Goal: Register for event/course

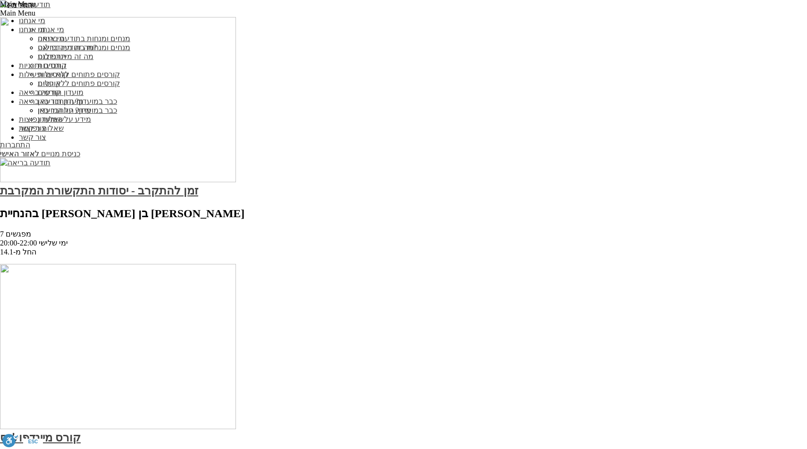
scroll to position [1512, 0]
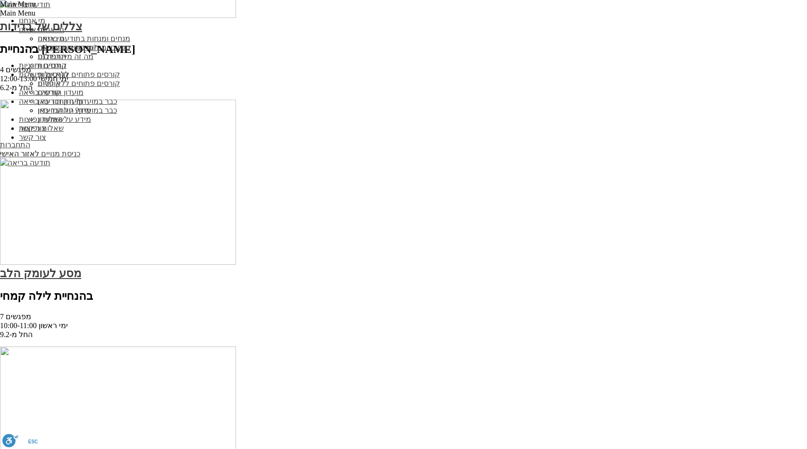
scroll to position [1497, 0]
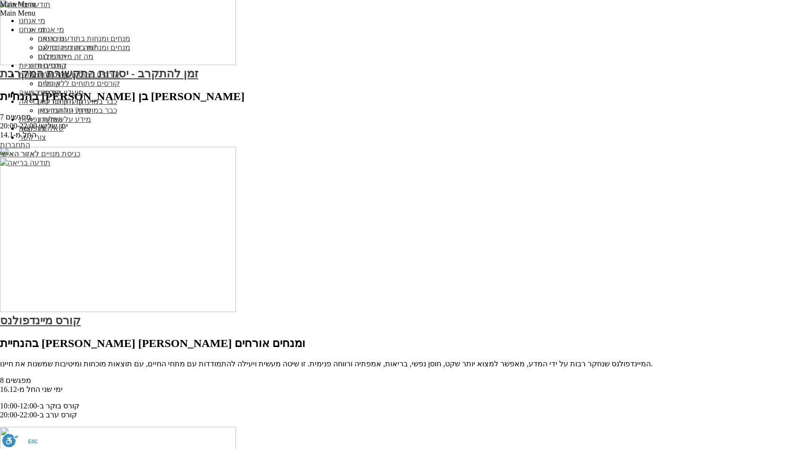
scroll to position [1471, 0]
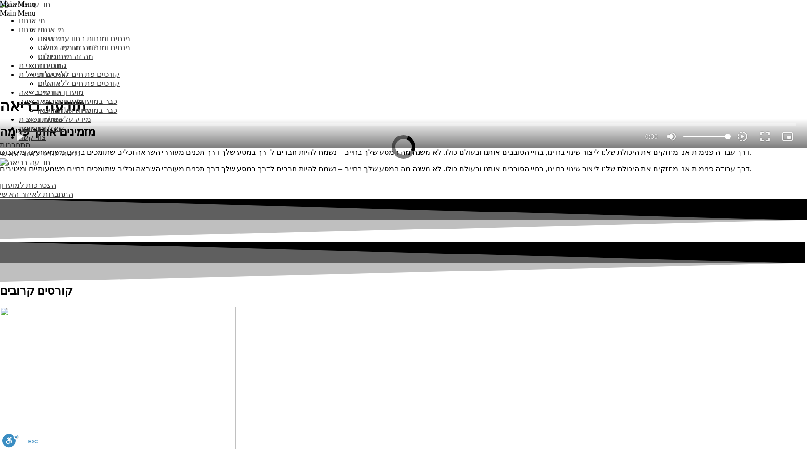
scroll to position [243, 0]
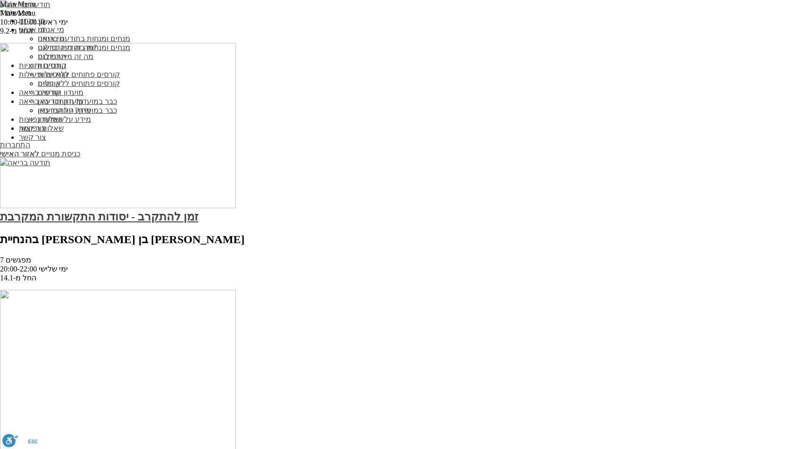
scroll to position [1522, 0]
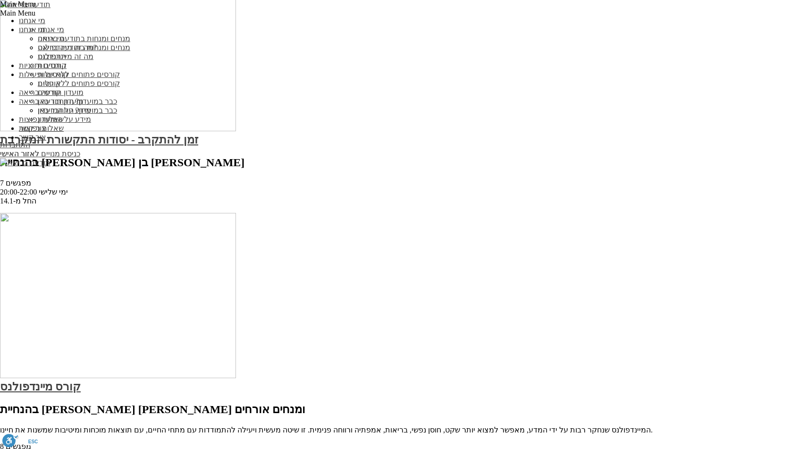
scroll to position [1563, 0]
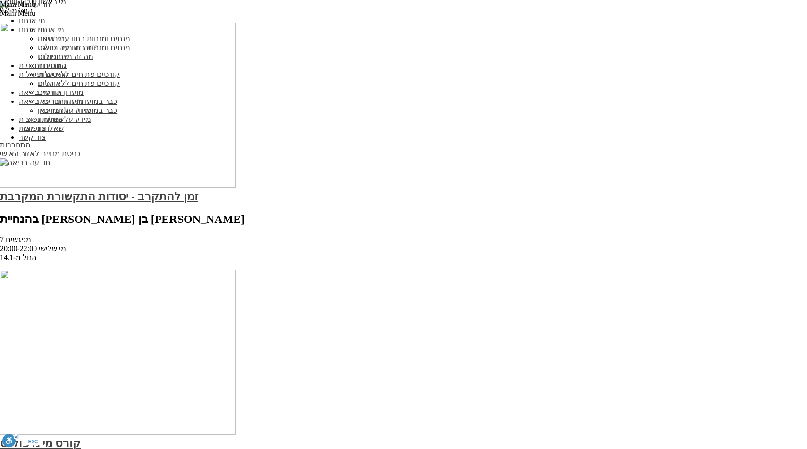
scroll to position [1405, 0]
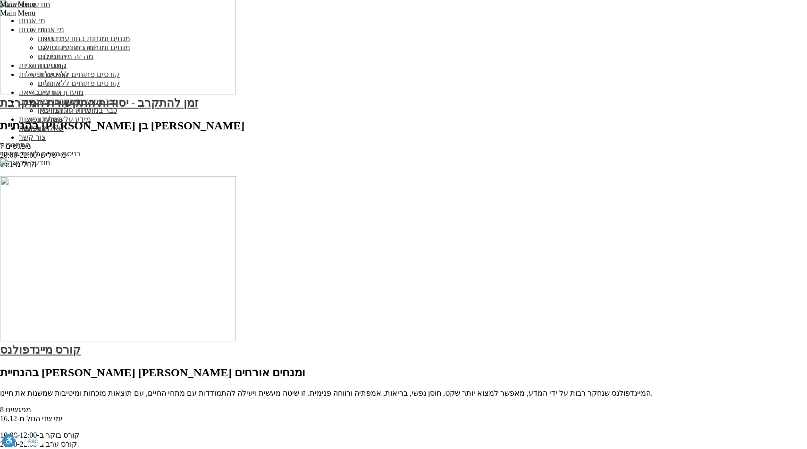
scroll to position [1600, 0]
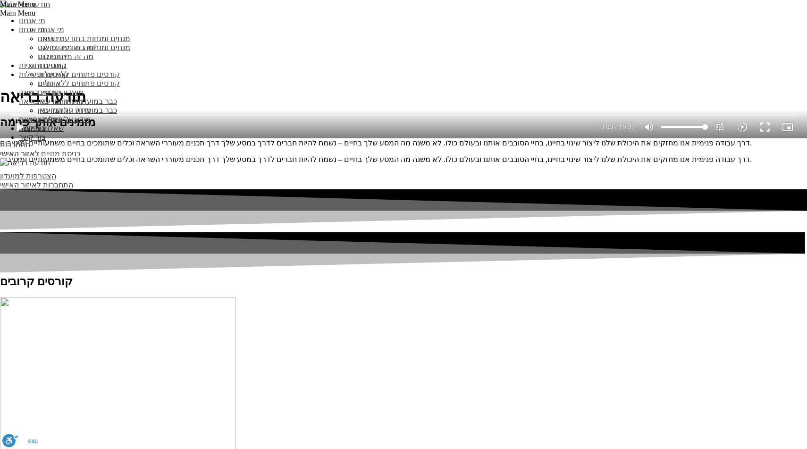
scroll to position [243, 0]
